Goal: Navigation & Orientation: Find specific page/section

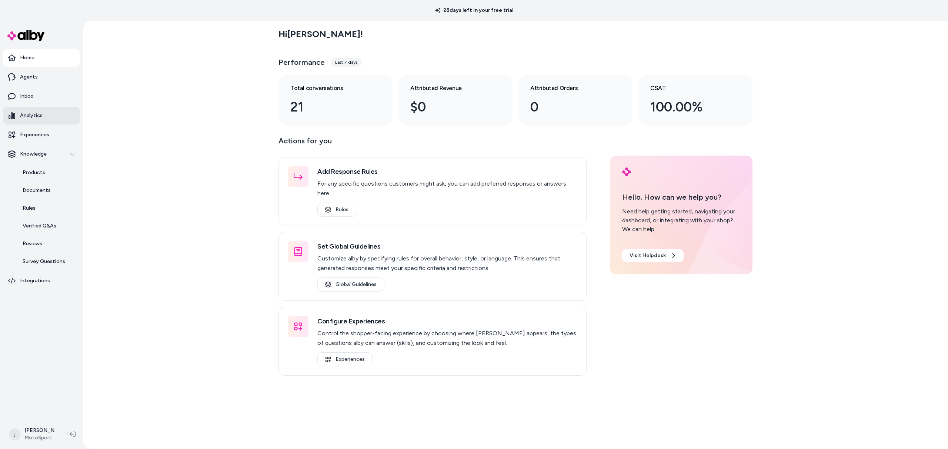
click at [32, 113] on p "Analytics" at bounding box center [31, 115] width 23 height 7
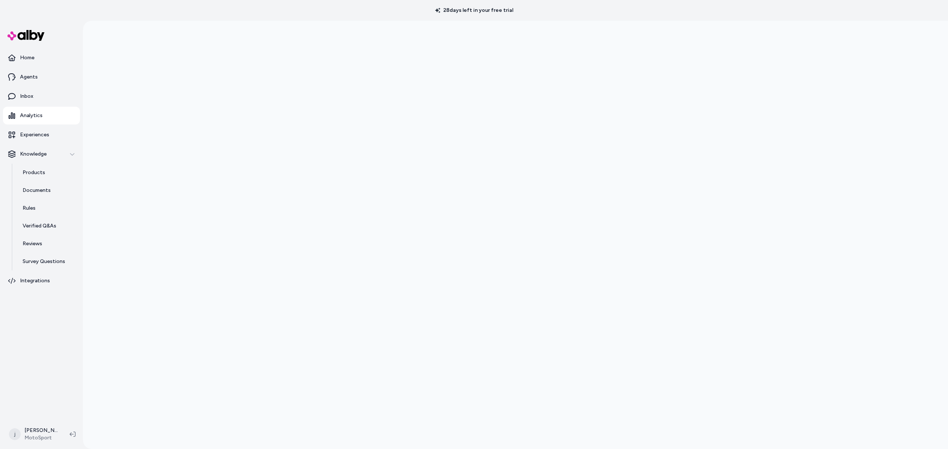
scroll to position [21, 0]
click at [30, 54] on p "Home" at bounding box center [27, 57] width 14 height 7
